Goal: Task Accomplishment & Management: Manage account settings

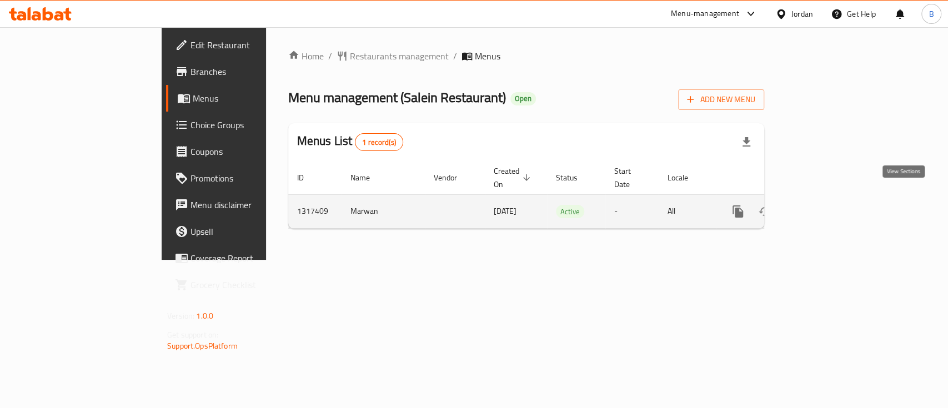
click at [824, 205] on icon "enhanced table" at bounding box center [817, 211] width 13 height 13
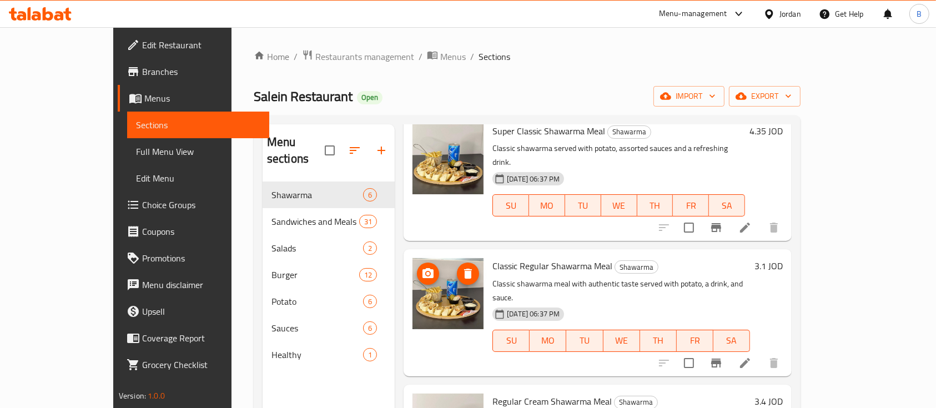
scroll to position [347, 0]
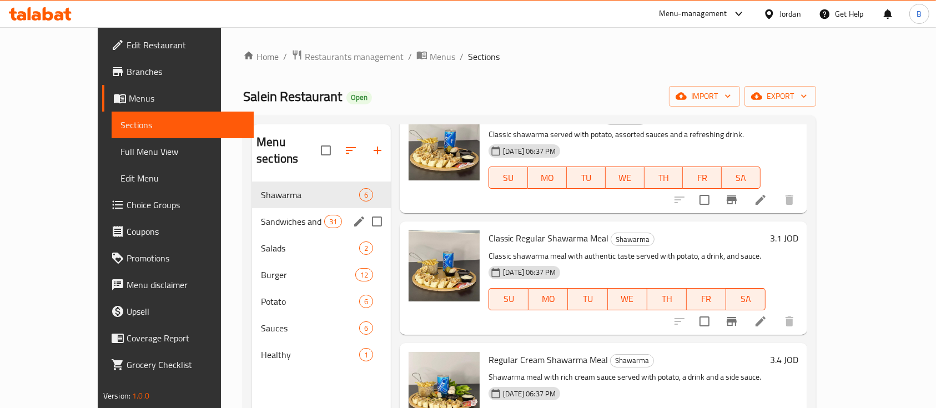
click at [261, 215] on span "Sandwiches and Meals" at bounding box center [292, 221] width 63 height 13
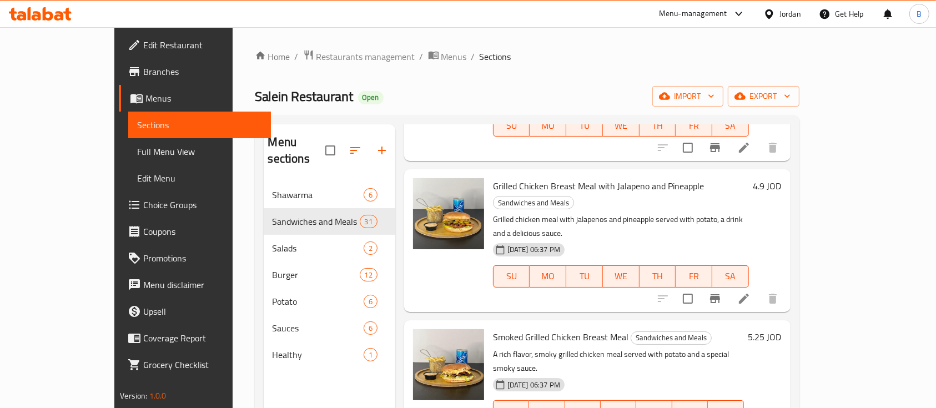
scroll to position [495, 0]
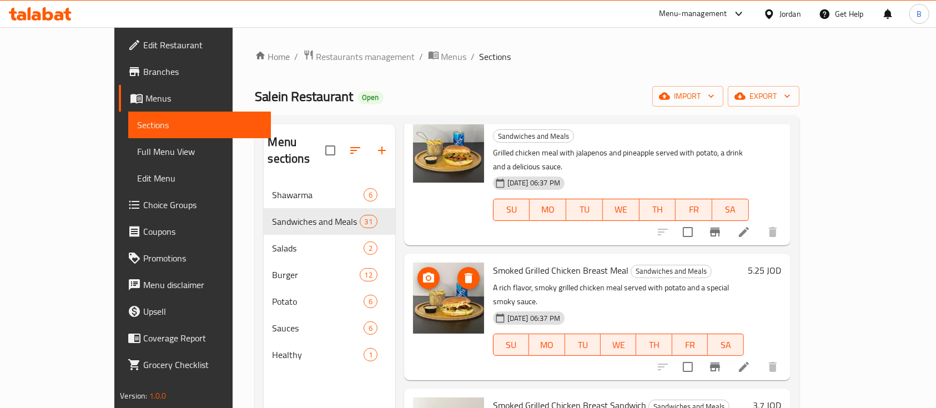
click at [444, 263] on img at bounding box center [448, 298] width 71 height 71
click at [436, 263] on img at bounding box center [448, 298] width 71 height 71
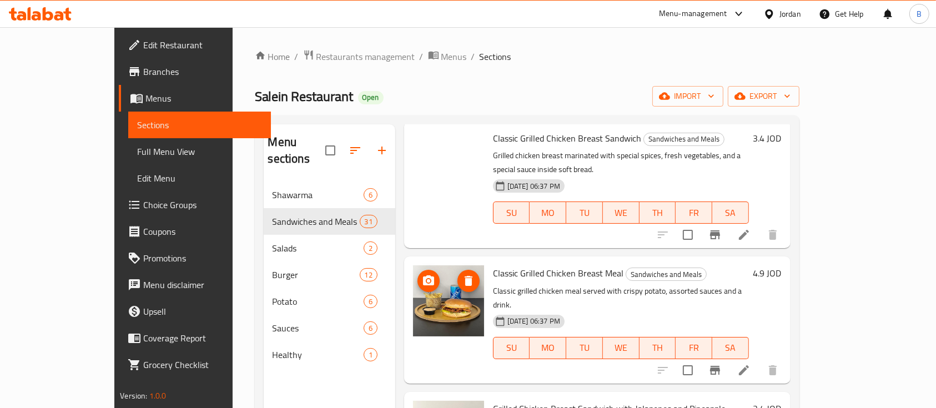
scroll to position [51, 0]
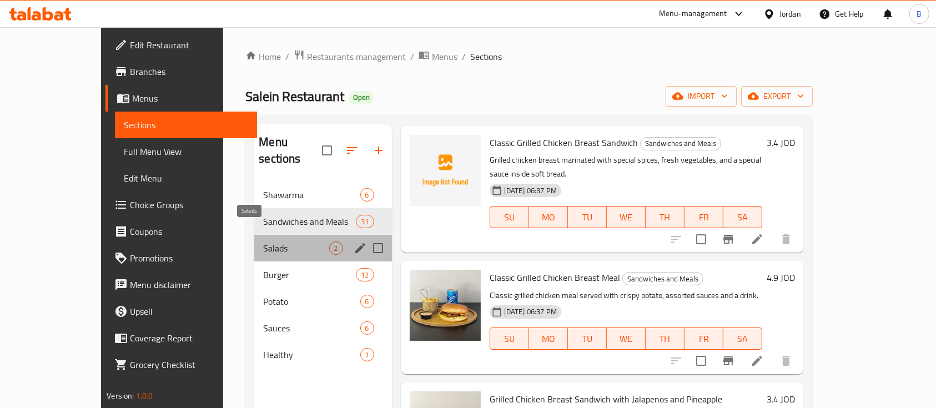
click at [263, 241] on span "Salads" at bounding box center [295, 247] width 65 height 13
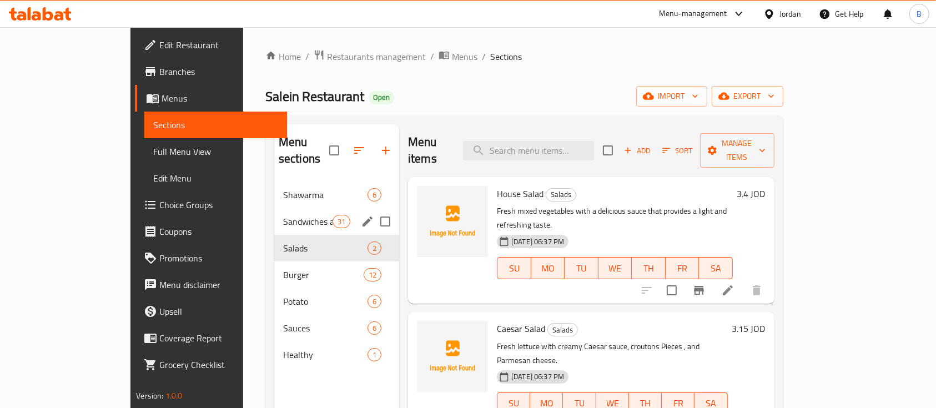
click at [274, 214] on div "Sandwiches and Meals 31" at bounding box center [336, 221] width 125 height 27
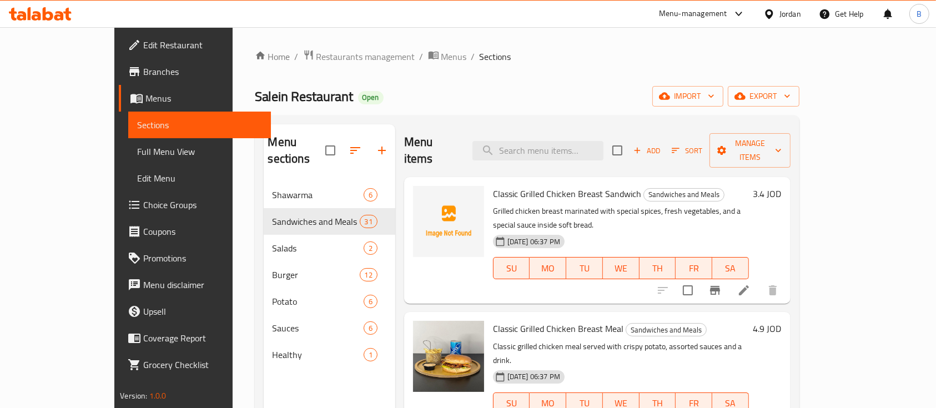
click at [749, 285] on icon at bounding box center [744, 290] width 10 height 10
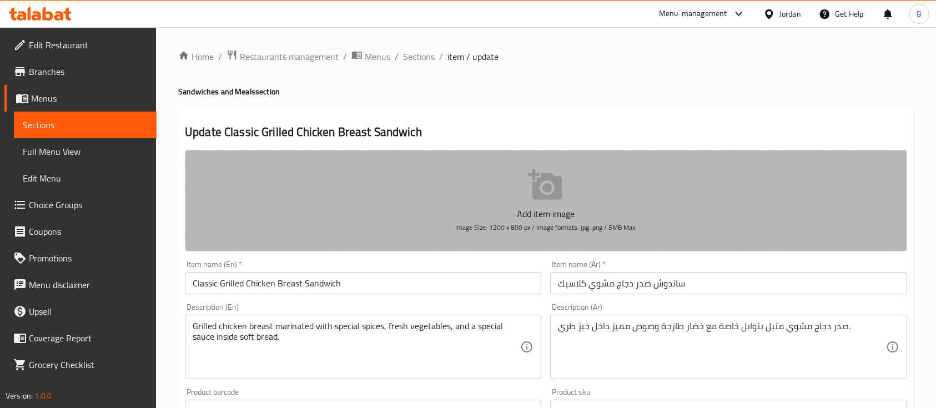
drag, startPoint x: 638, startPoint y: 229, endPoint x: 612, endPoint y: 229, distance: 25.5
click at [612, 229] on button "Add item image Image Size: 1200 x 800 px / Image formats: jpg, png / 5MB Max." at bounding box center [546, 201] width 722 height 102
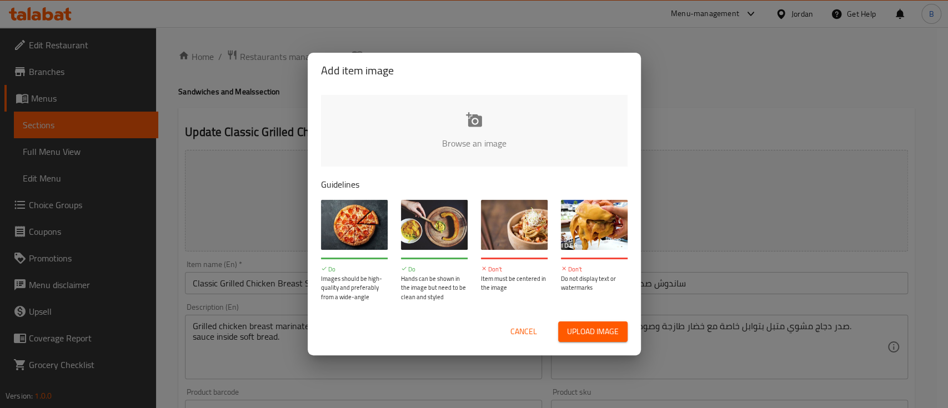
click at [691, 51] on div "Add item image Browse an image Guidelines Do Images should be high-quality and …" at bounding box center [474, 204] width 948 height 408
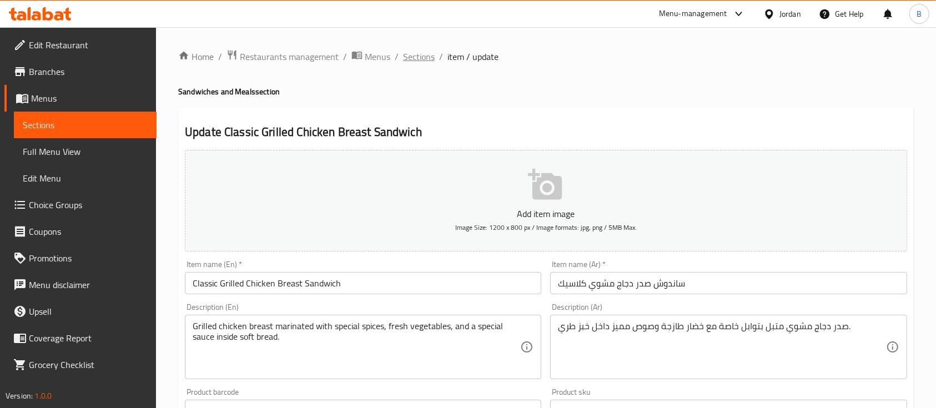
click at [417, 56] on span "Sections" at bounding box center [419, 56] width 32 height 13
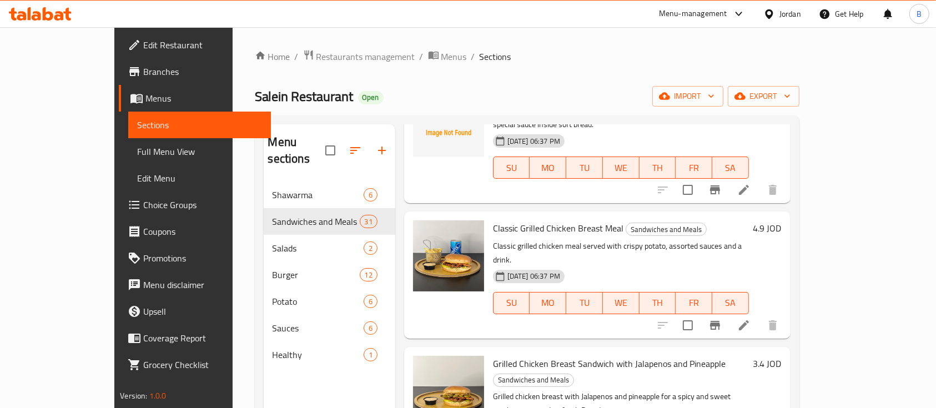
scroll to position [148, 0]
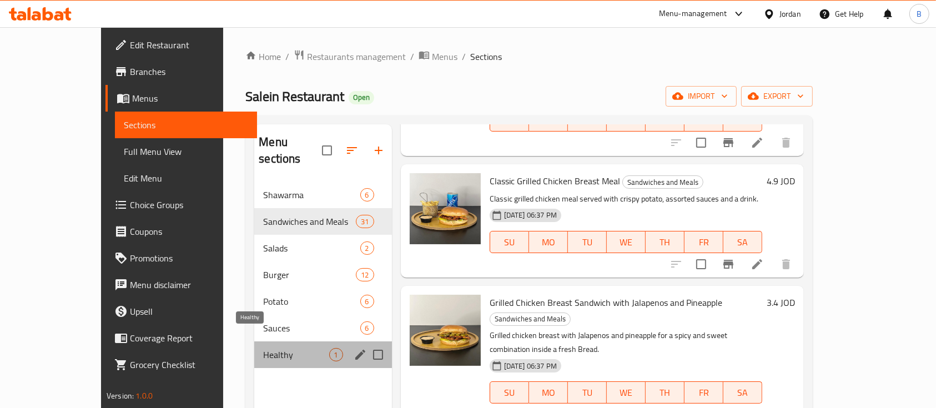
click at [273, 348] on span "Healthy" at bounding box center [295, 354] width 65 height 13
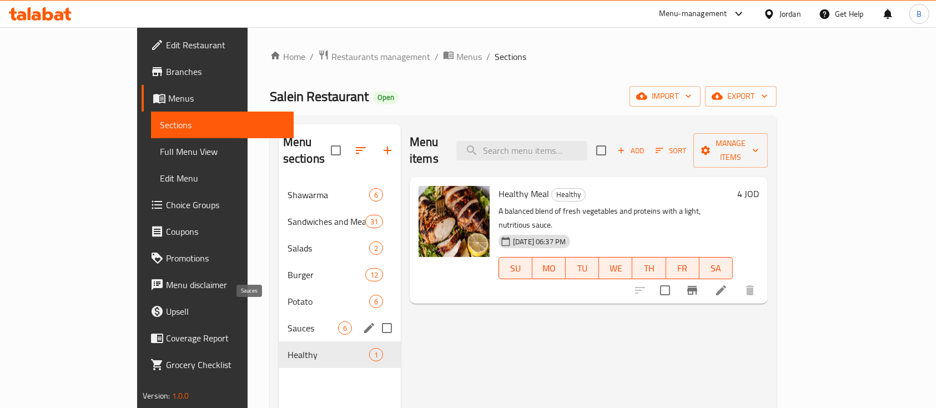
click at [288, 321] on span "Sauces" at bounding box center [313, 327] width 51 height 13
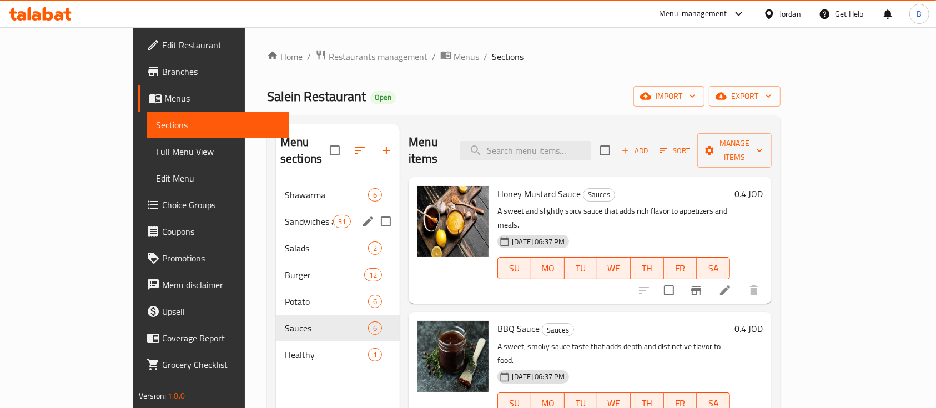
click at [276, 208] on div "Sandwiches and Meals 31" at bounding box center [338, 221] width 124 height 27
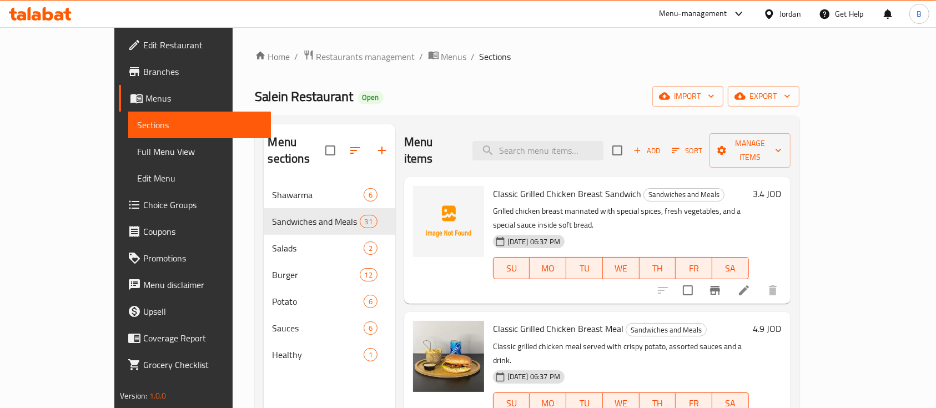
click at [750, 284] on icon at bounding box center [743, 290] width 13 height 13
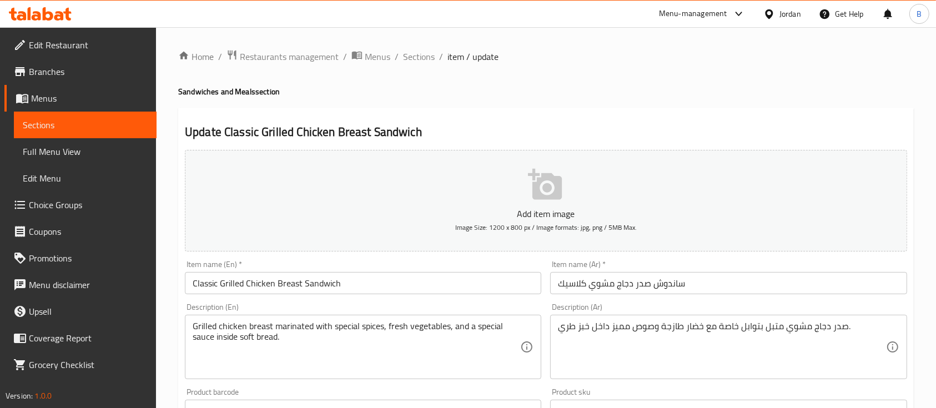
click at [613, 280] on input "ساندوش صدر دجاج مشوي كلاسيك" at bounding box center [728, 283] width 356 height 22
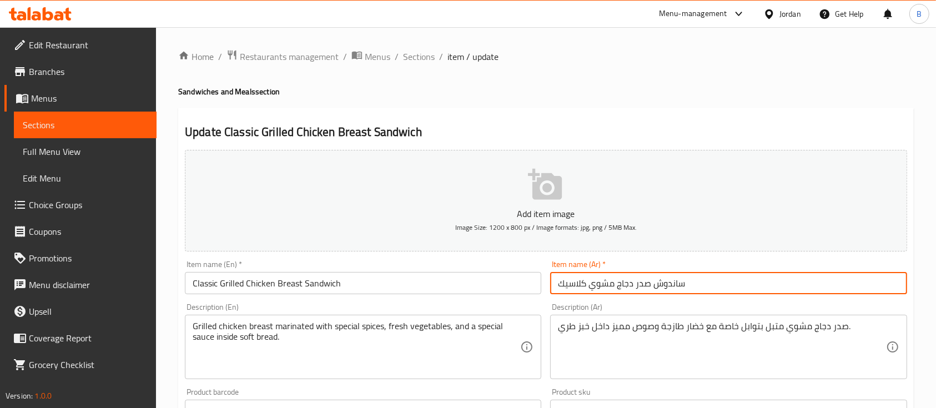
click at [613, 280] on input "ساندوش صدر دجاج مشوي كلاسيك" at bounding box center [728, 283] width 356 height 22
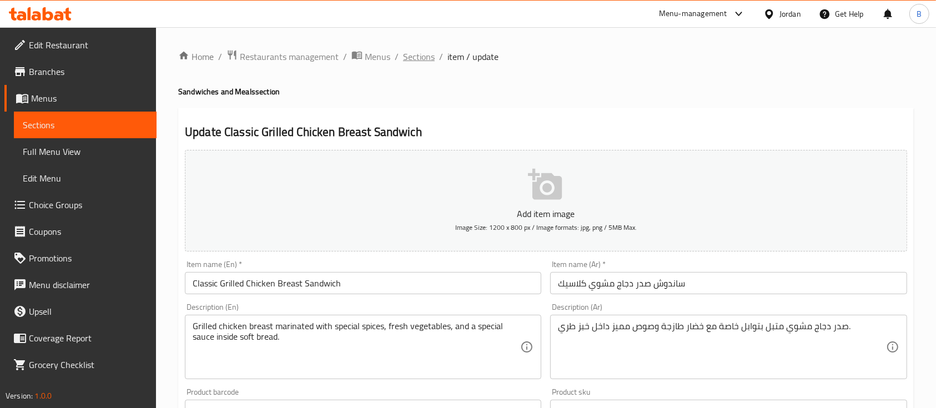
click at [417, 50] on span "Sections" at bounding box center [419, 56] width 32 height 13
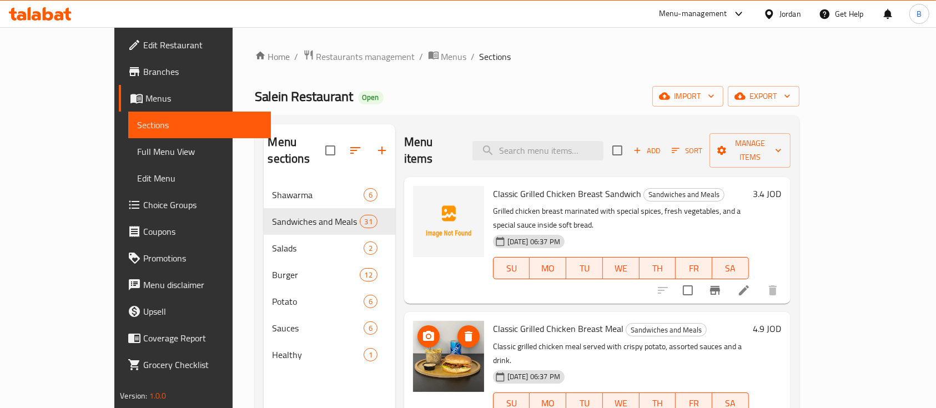
scroll to position [74, 0]
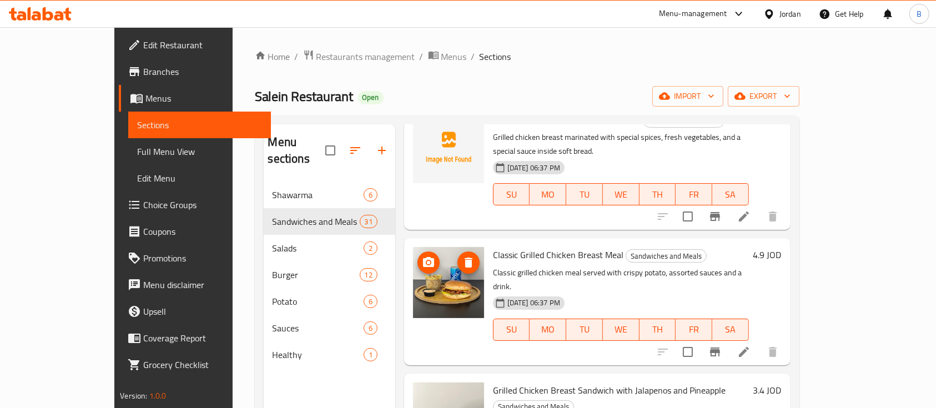
click at [413, 265] on img at bounding box center [448, 282] width 71 height 71
click at [786, 339] on div at bounding box center [717, 352] width 137 height 27
click at [749, 347] on icon at bounding box center [744, 352] width 10 height 10
